Goal: Check status: Check status

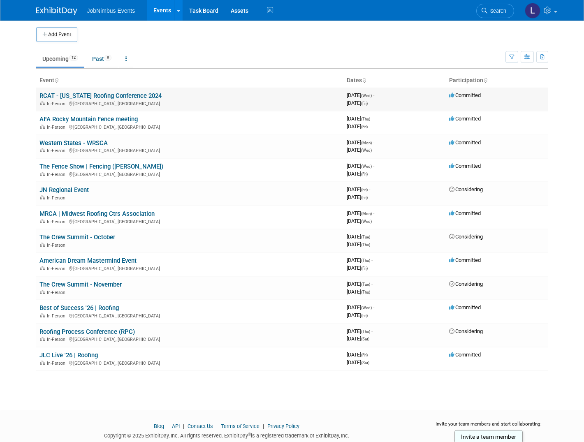
click at [109, 96] on link "RCAT - [US_STATE] Roofing Conference 2024" at bounding box center [100, 95] width 122 height 7
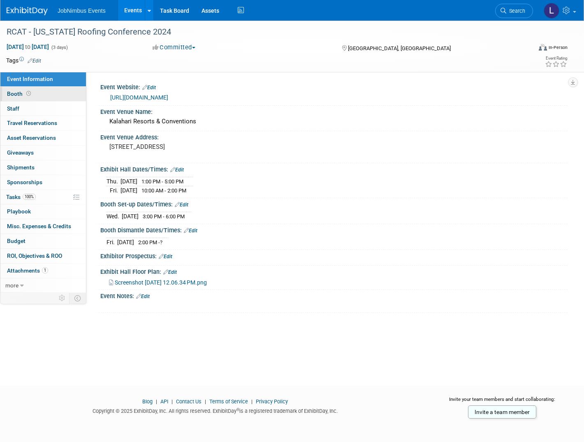
click at [52, 93] on link "Booth" at bounding box center [43, 94] width 86 height 14
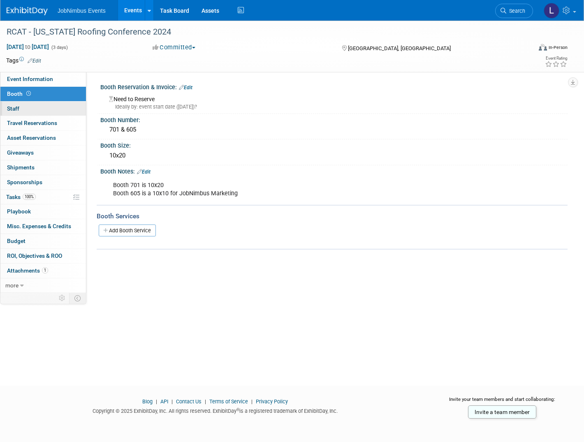
click at [50, 109] on link "0 Staff 0" at bounding box center [43, 109] width 86 height 14
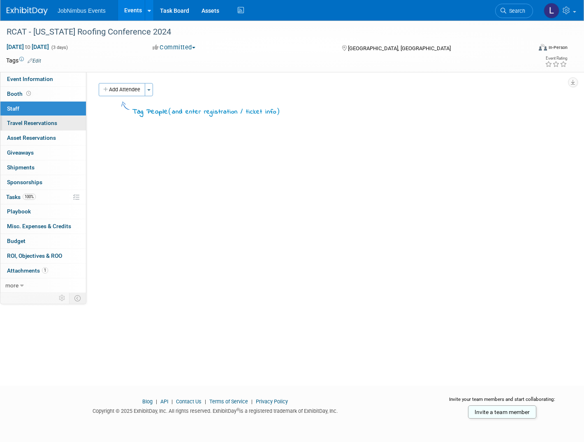
click at [51, 125] on span "Travel Reservations 0" at bounding box center [32, 123] width 50 height 7
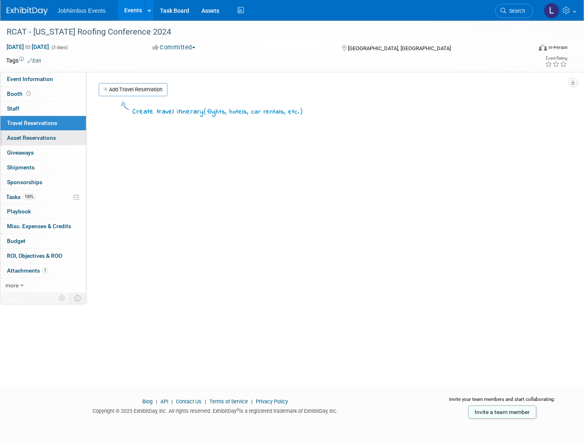
click at [50, 141] on span "Asset Reservations 0" at bounding box center [31, 137] width 49 height 7
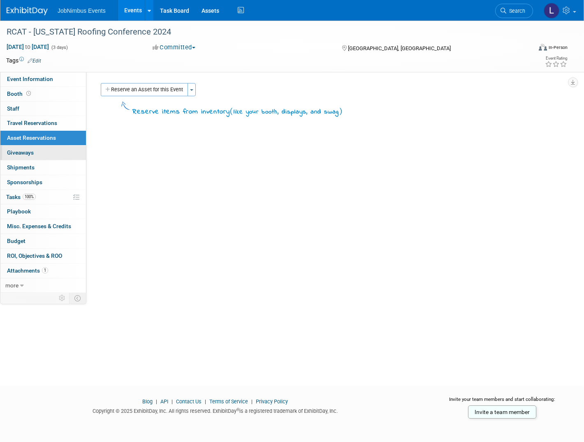
click at [44, 158] on link "0 Giveaways 0" at bounding box center [43, 153] width 86 height 14
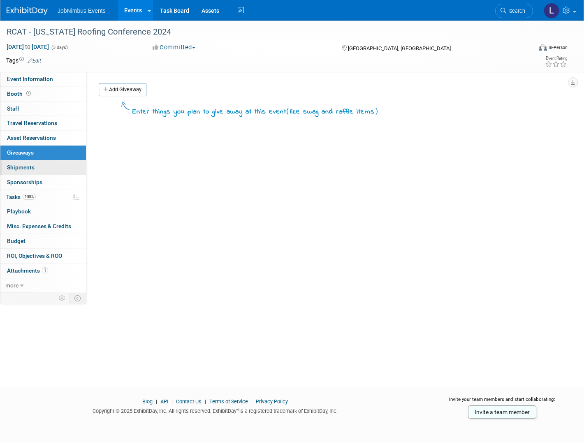
click at [43, 170] on link "0 Shipments 0" at bounding box center [43, 167] width 86 height 14
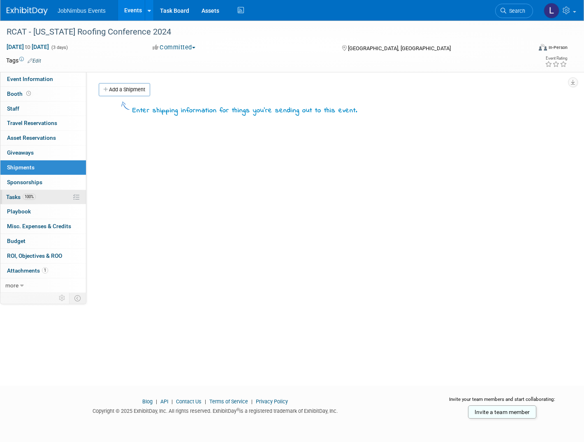
click at [45, 196] on link "100% Tasks 100%" at bounding box center [43, 197] width 86 height 14
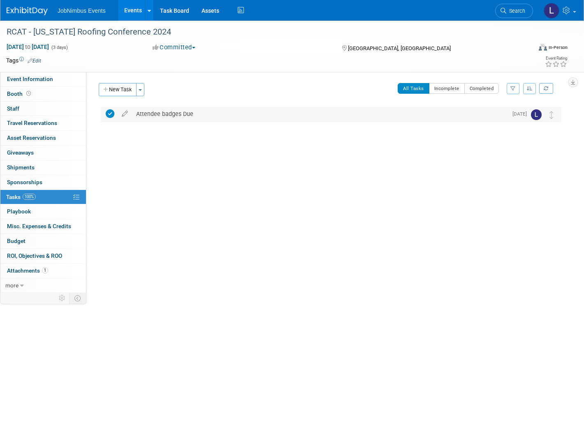
click at [250, 112] on div "Attendee badges Due" at bounding box center [319, 114] width 375 height 14
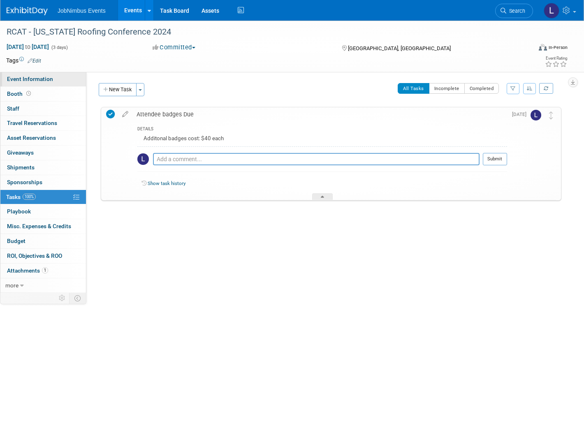
click at [34, 80] on span "Event Information" at bounding box center [30, 79] width 46 height 7
